Goal: Task Accomplishment & Management: Complete application form

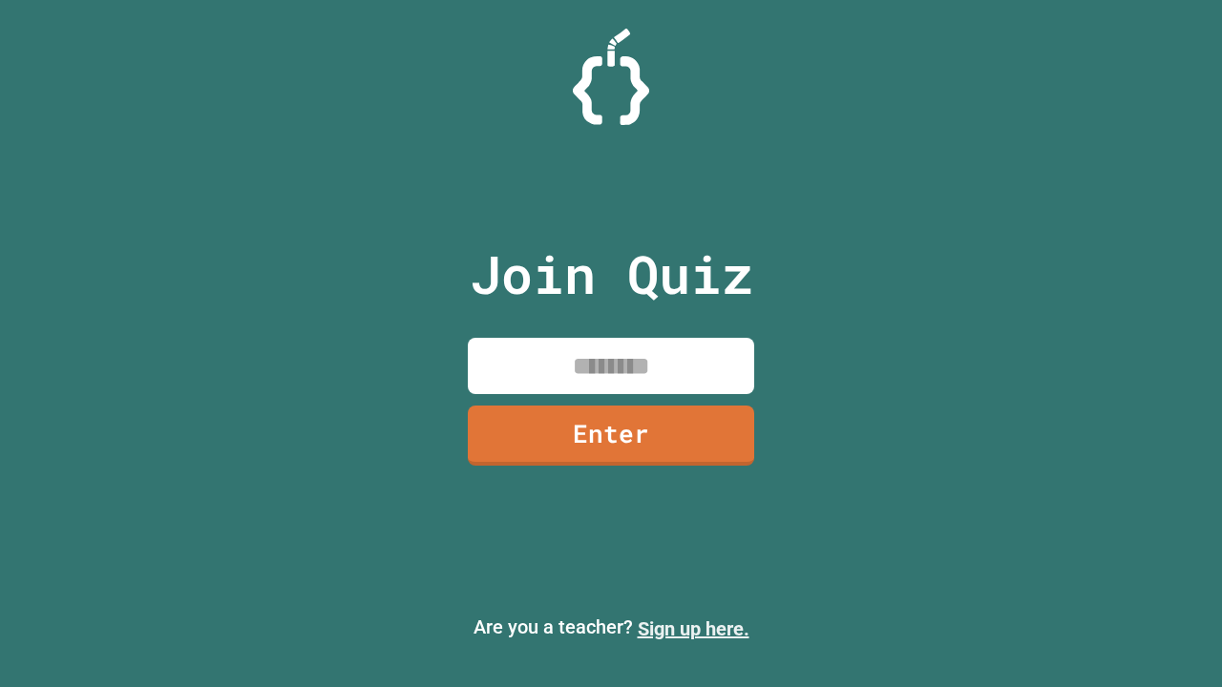
click at [693, 629] on link "Sign up here." at bounding box center [694, 629] width 112 height 23
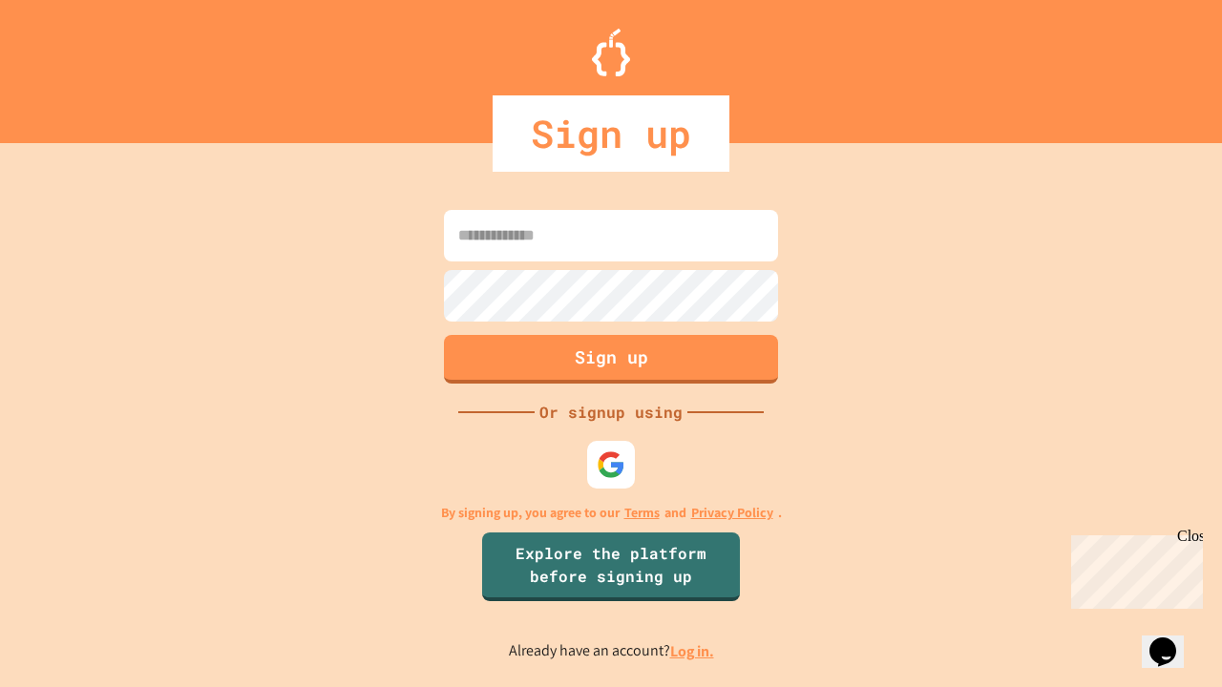
click at [693, 651] on link "Log in." at bounding box center [692, 651] width 44 height 20
